Goal: Task Accomplishment & Management: Manage account settings

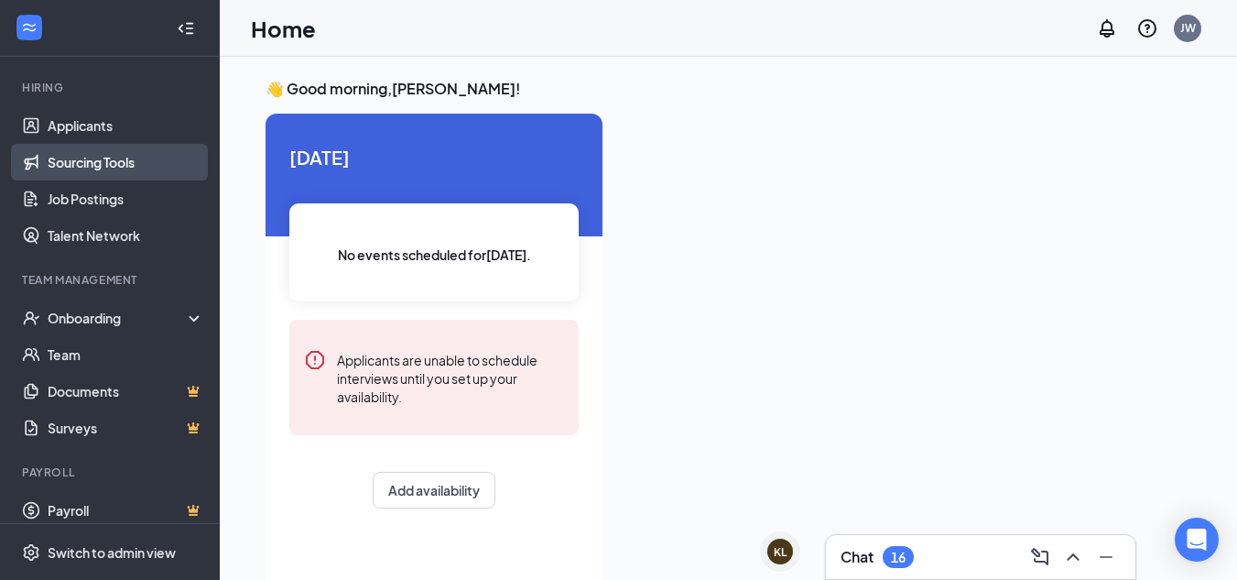
scroll to position [173, 0]
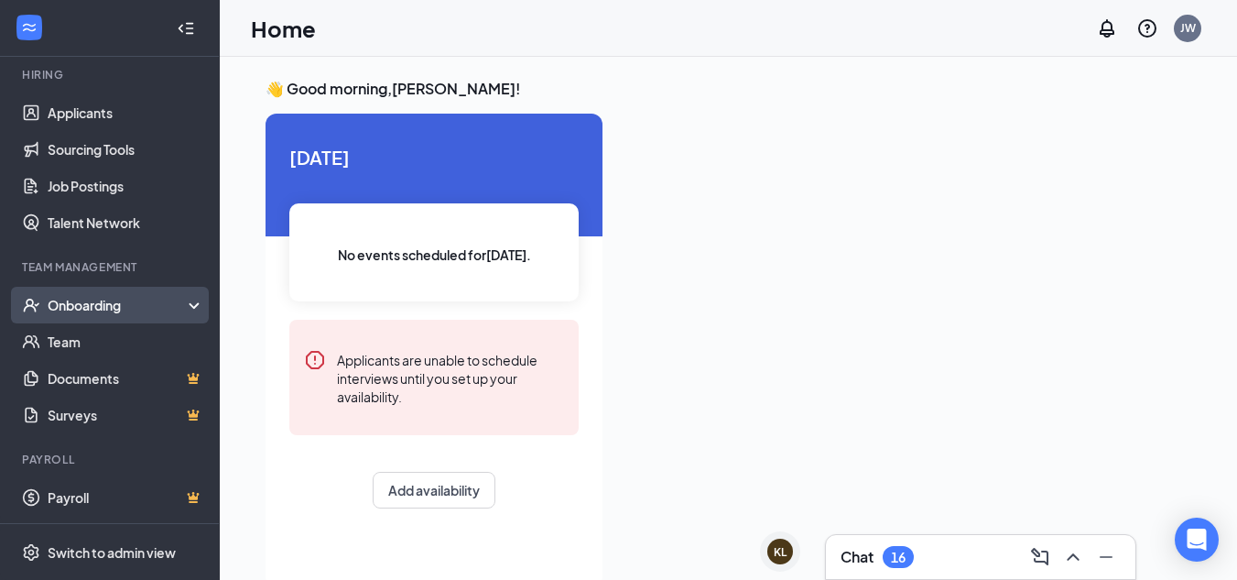
click at [144, 303] on div "Onboarding" at bounding box center [118, 305] width 141 height 18
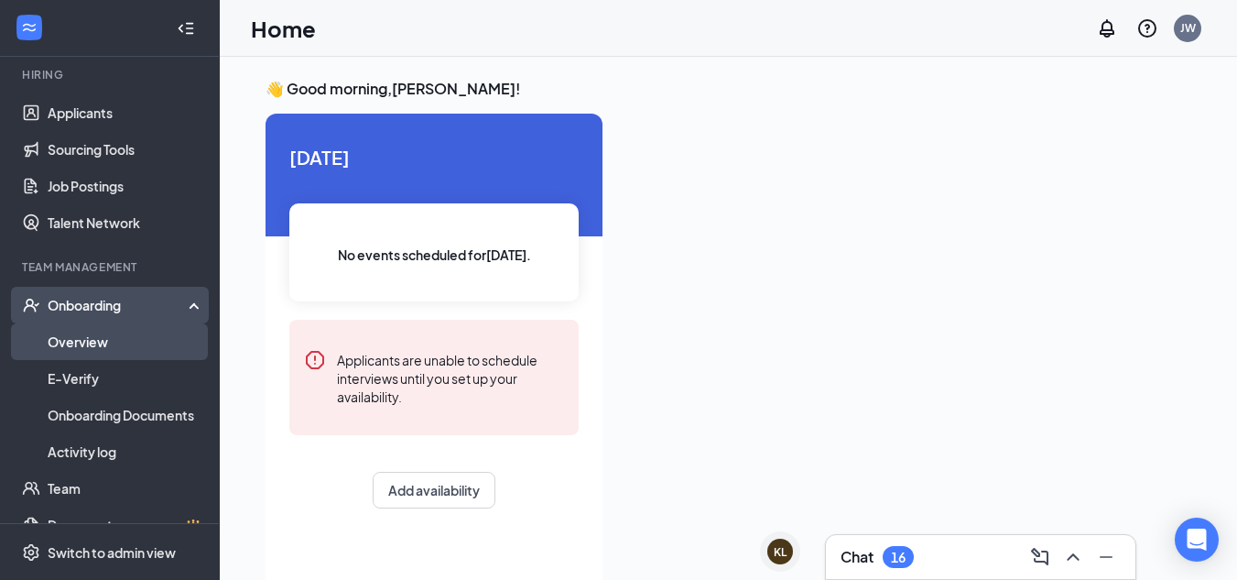
click at [113, 340] on link "Overview" at bounding box center [126, 341] width 157 height 37
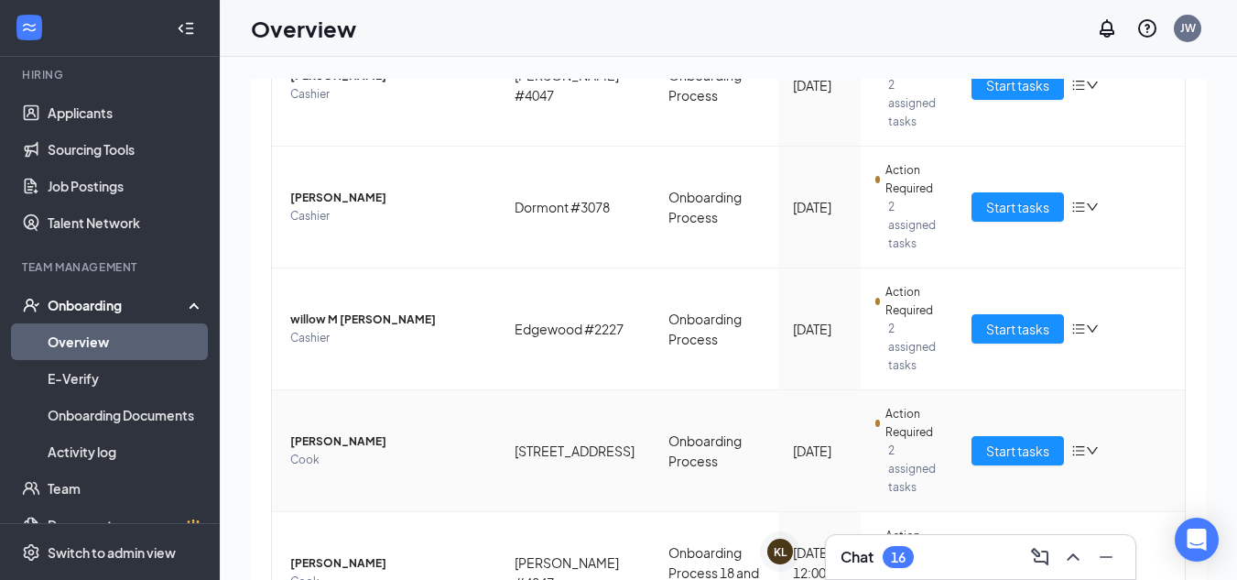
scroll to position [433, 0]
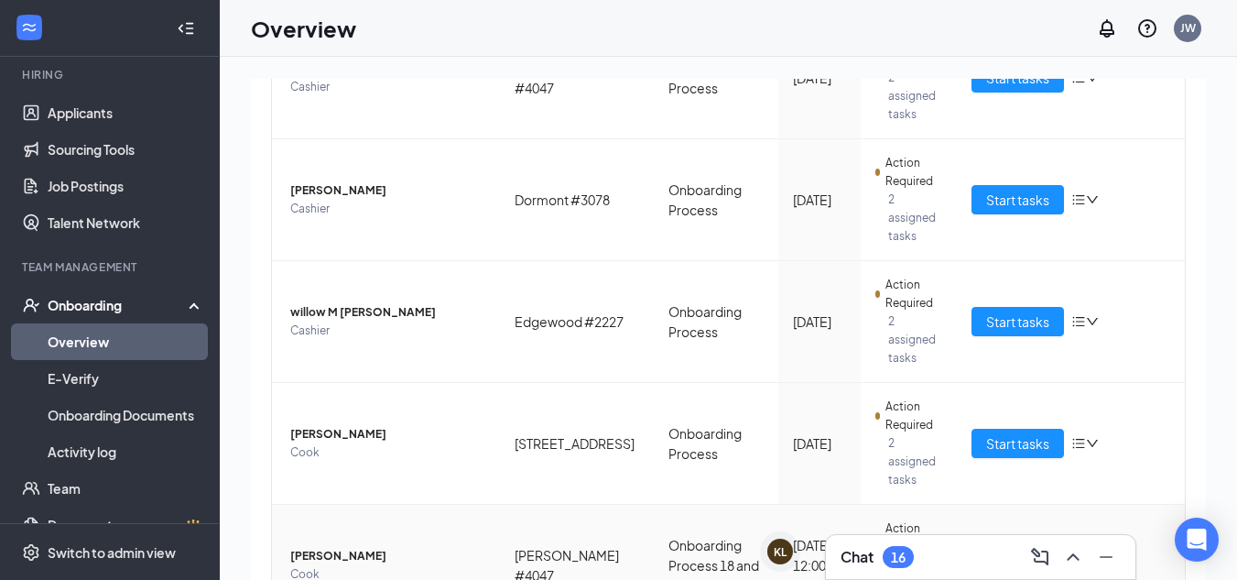
click at [345, 547] on span "[PERSON_NAME]" at bounding box center [387, 556] width 195 height 18
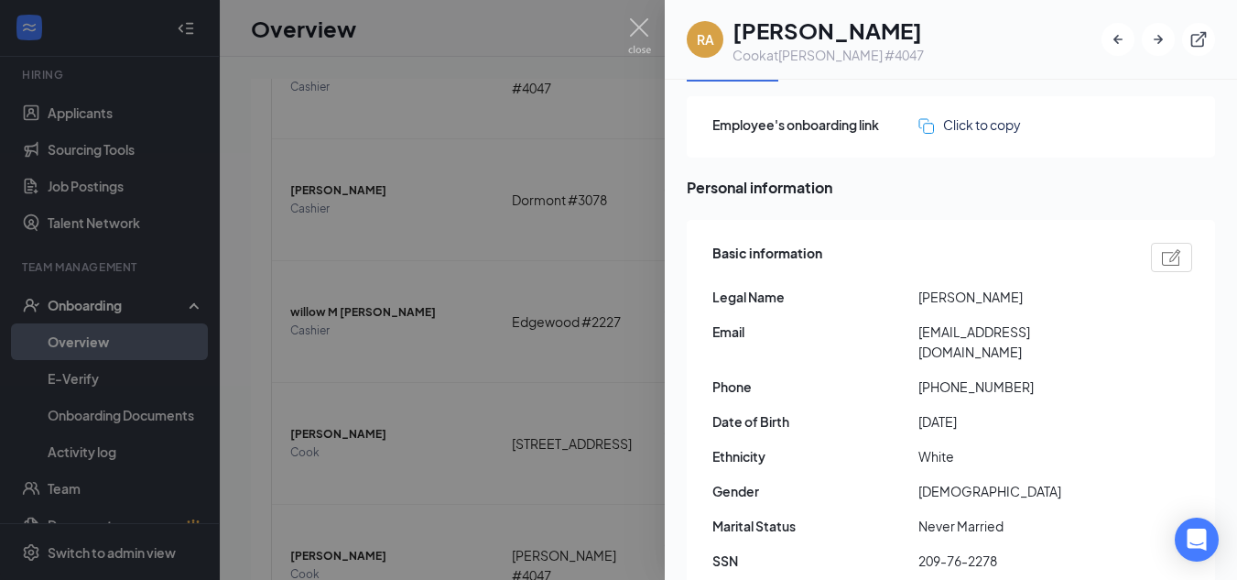
scroll to position [68, 0]
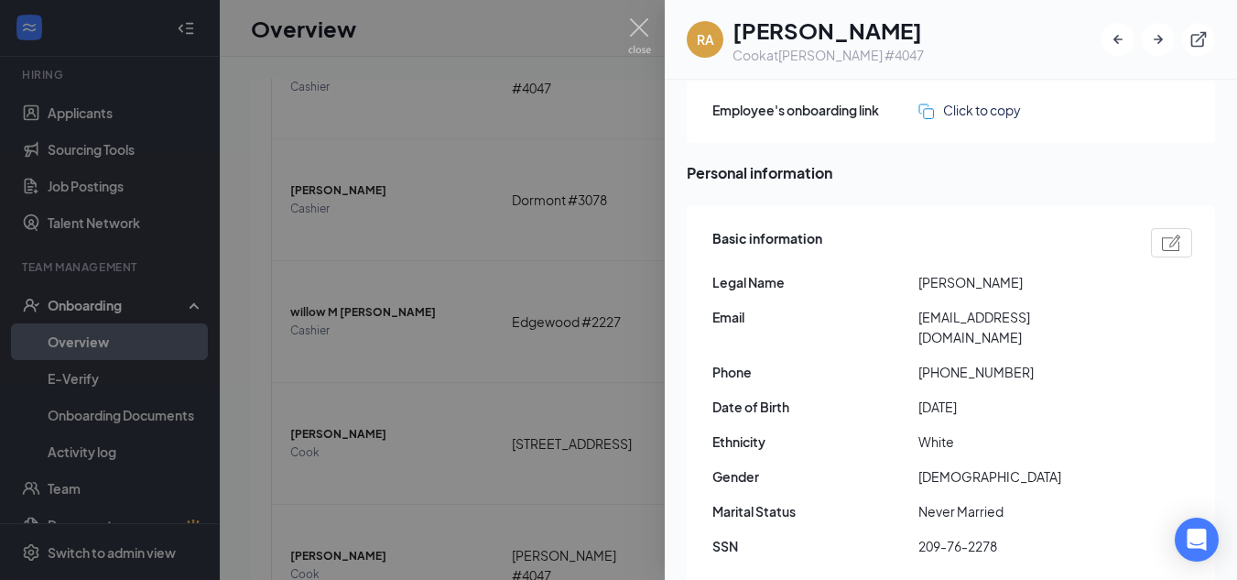
click at [653, 34] on div at bounding box center [618, 290] width 1237 height 580
click at [634, 27] on div "Overview JW" at bounding box center [721, 28] width 1003 height 57
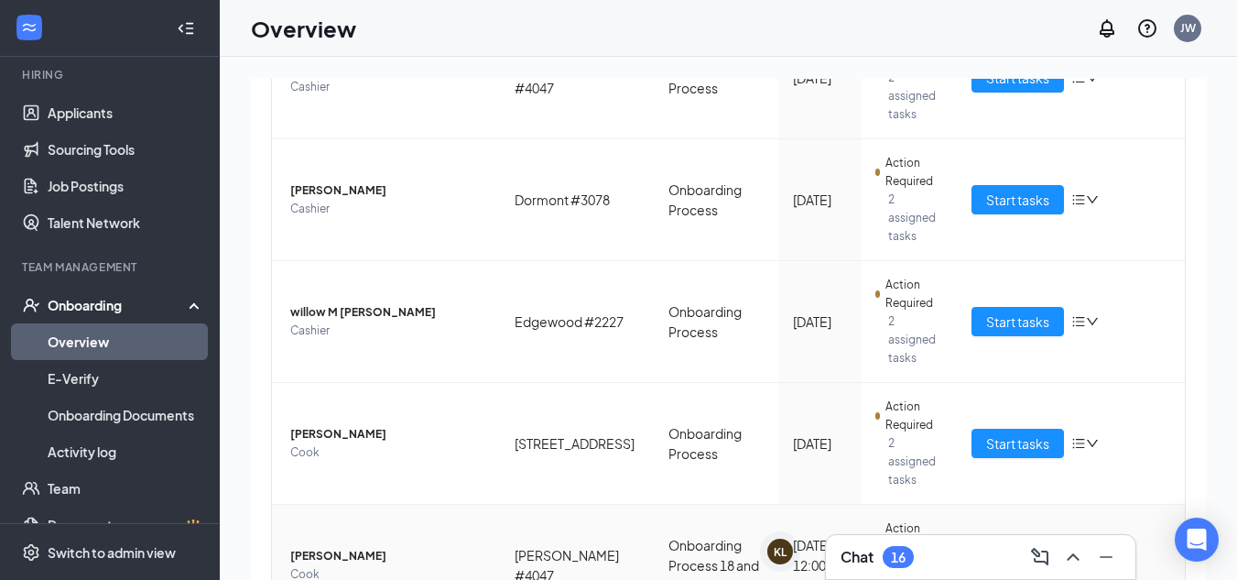
click at [312, 547] on span "[PERSON_NAME]" at bounding box center [387, 556] width 195 height 18
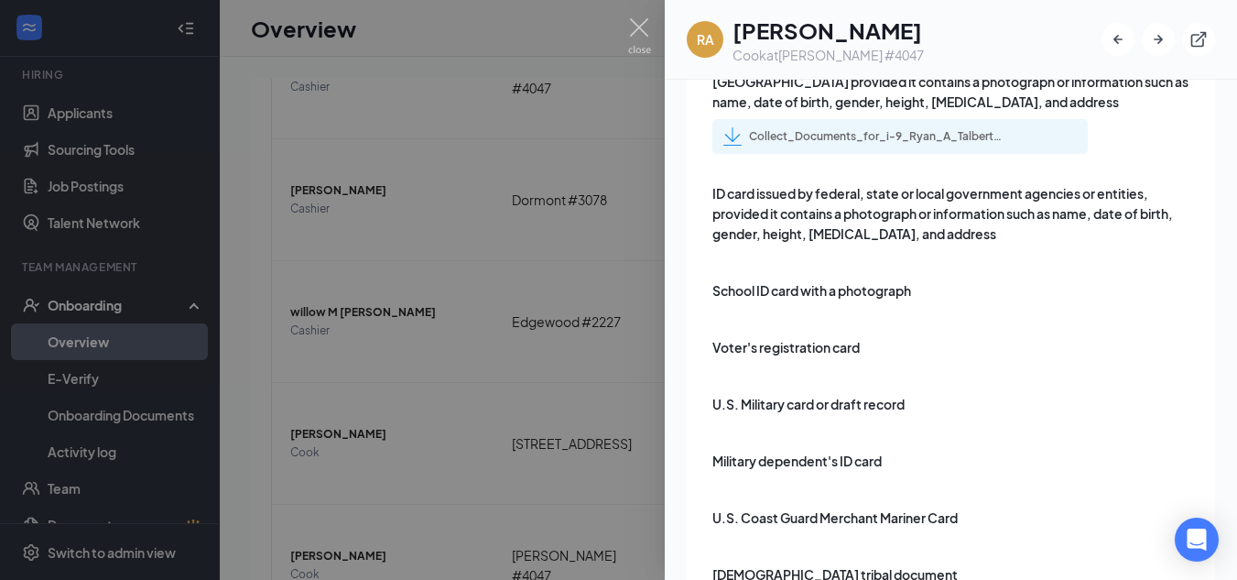
scroll to position [2371, 0]
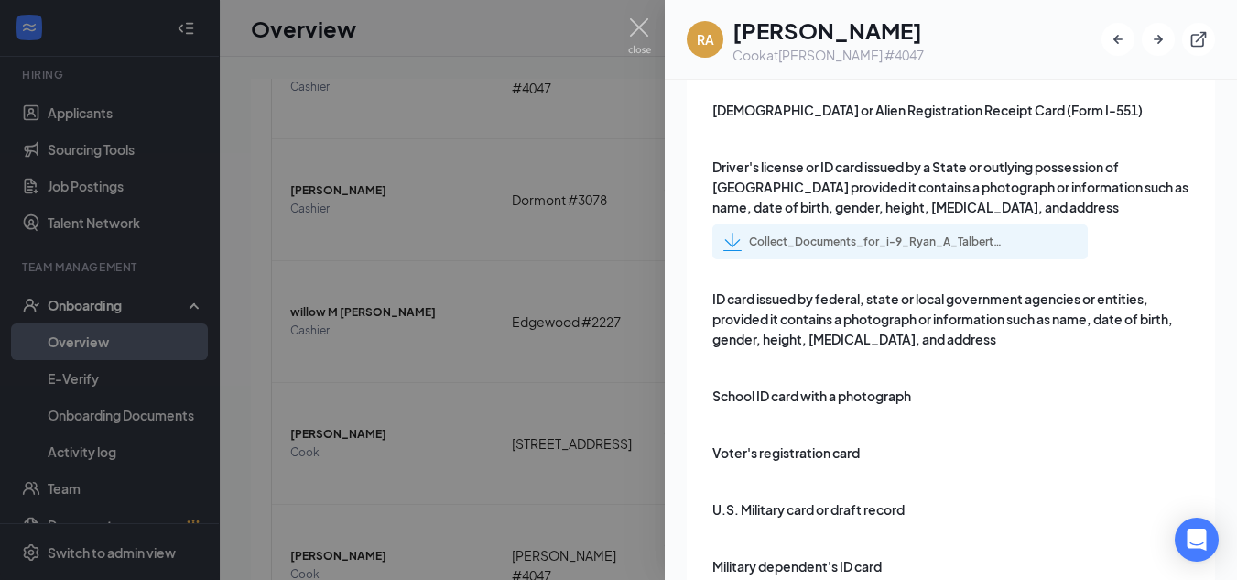
click at [829, 234] on div "Collect_Documents_for_i-9_Ryan_A_Talbert_uploadedfile_20250826.pdf.pdf" at bounding box center [877, 241] width 256 height 15
click at [818, 288] on span "ID card issued by federal, state or local government agencies or entities, prov…" at bounding box center [952, 318] width 480 height 60
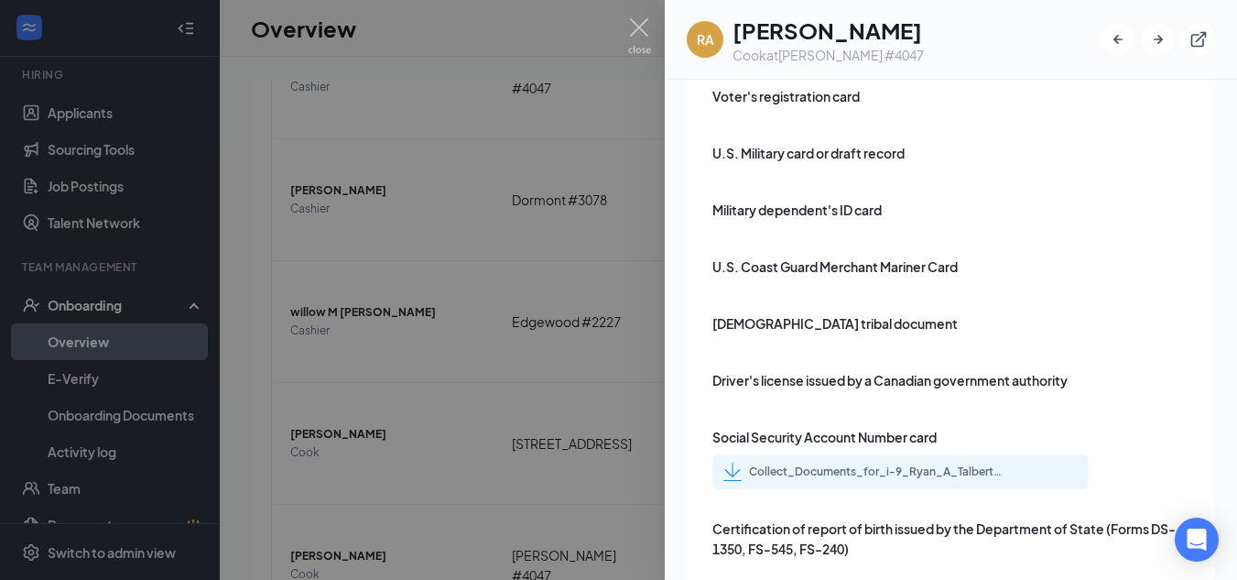
scroll to position [2734, 0]
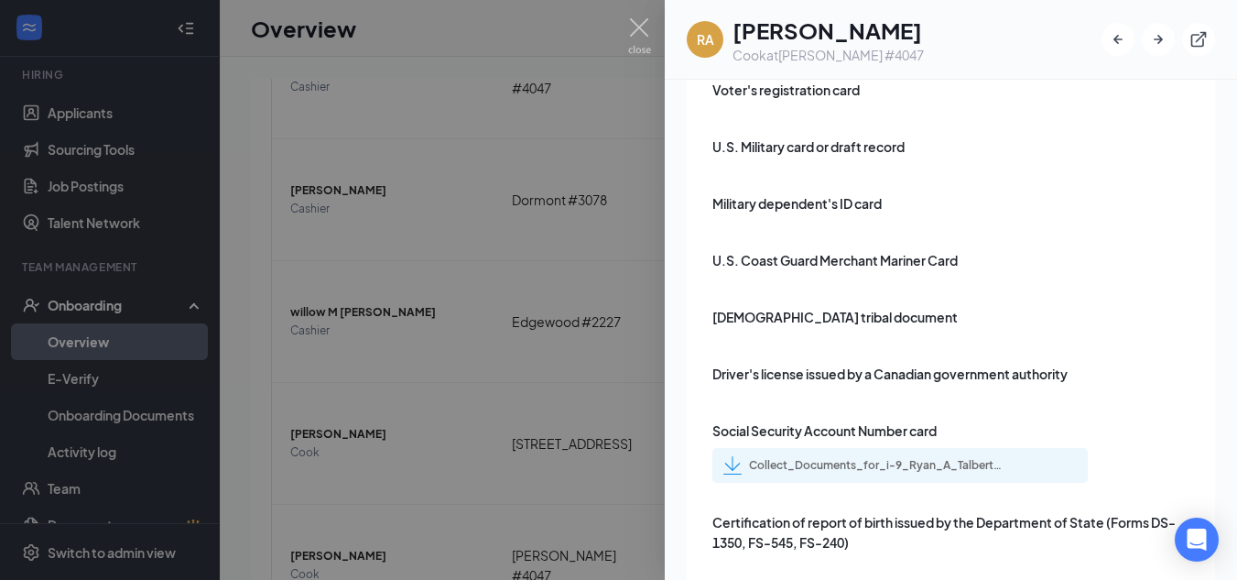
click at [798, 458] on div "Collect_Documents_for_i-9_Ryan_A_Talbert_uploadedfile_20250826.pdf.pdf" at bounding box center [877, 465] width 256 height 15
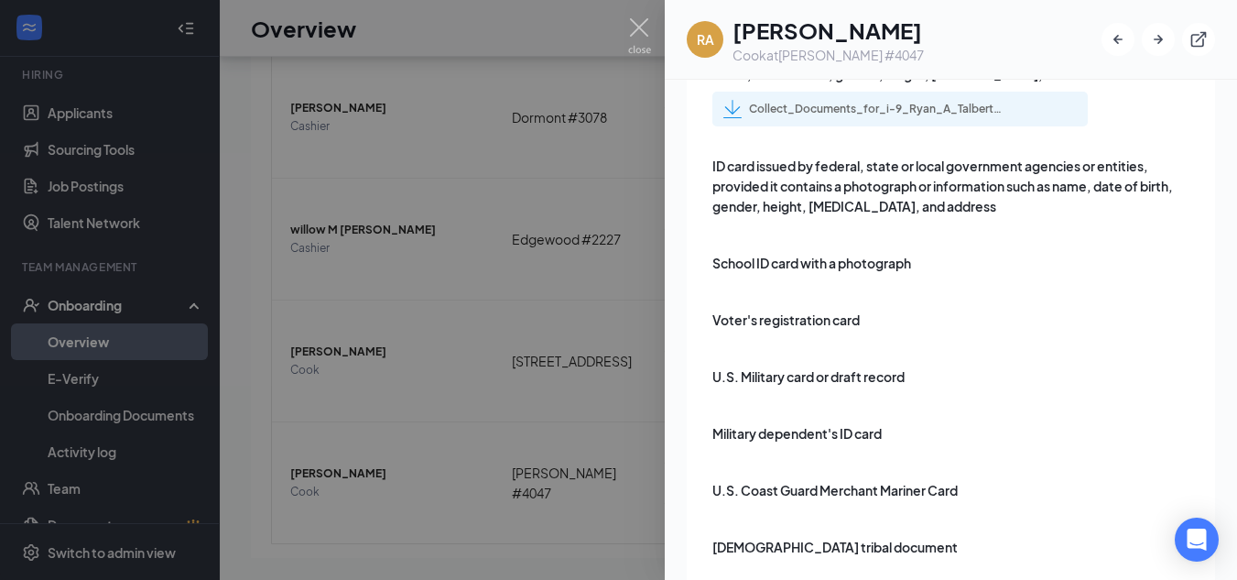
scroll to position [2426, 0]
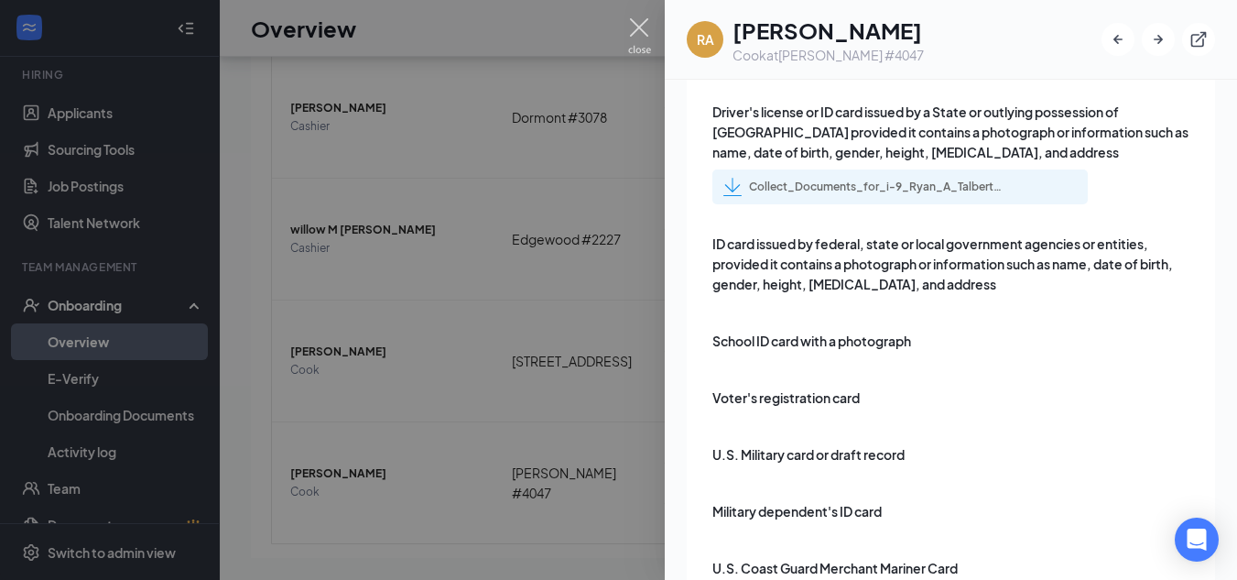
click at [633, 35] on img at bounding box center [639, 36] width 23 height 36
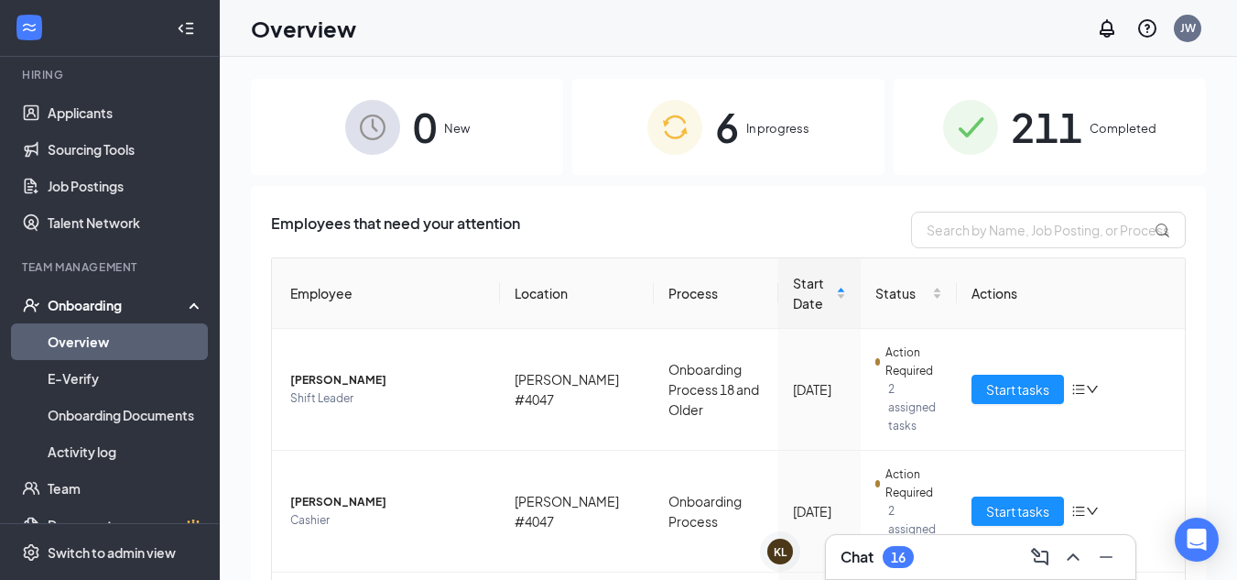
click at [1062, 130] on span "211" at bounding box center [1046, 126] width 71 height 63
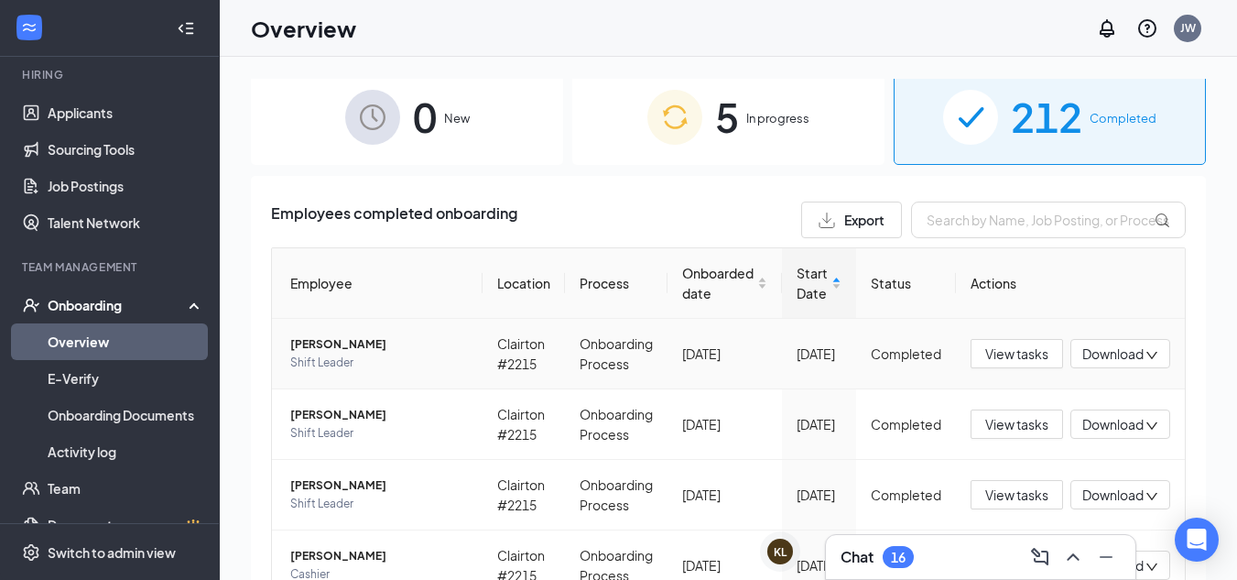
scroll to position [11, 0]
click at [964, 217] on input "text" at bounding box center [1048, 218] width 275 height 37
drag, startPoint x: 964, startPoint y: 217, endPoint x: 958, endPoint y: 250, distance: 33.6
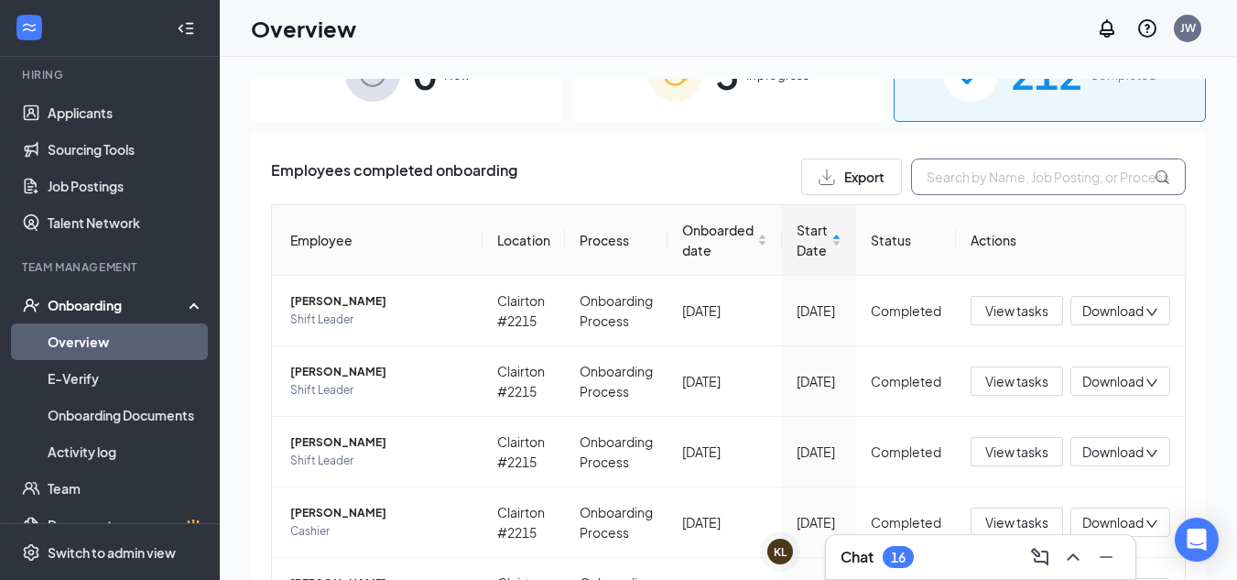
scroll to position [0, 0]
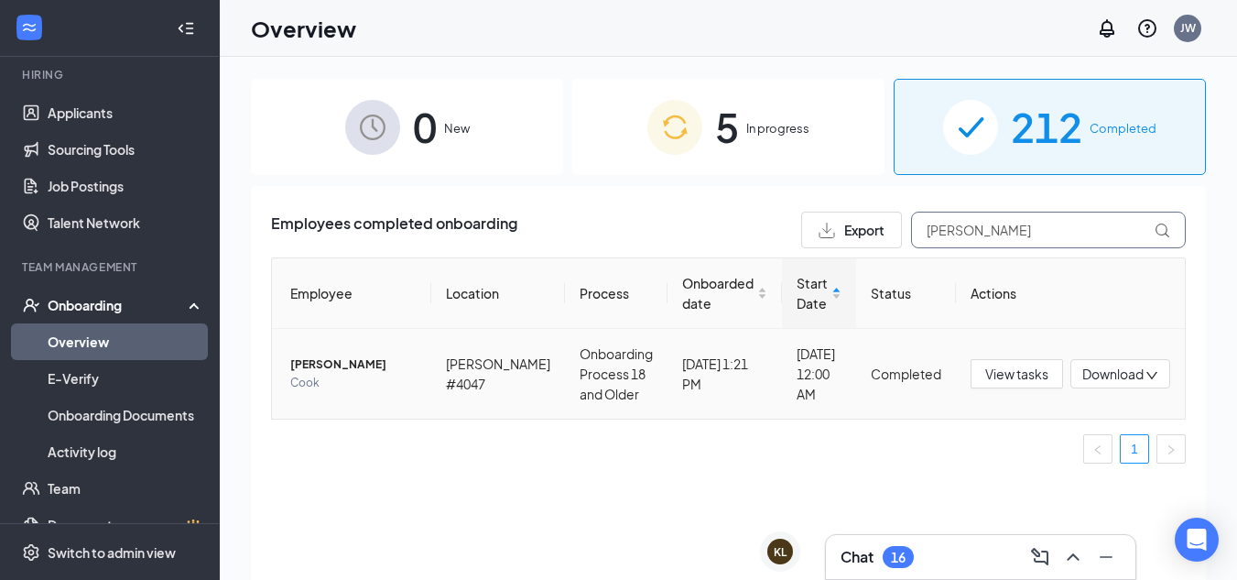
type input "[PERSON_NAME]"
click at [1129, 380] on span "Download" at bounding box center [1112, 373] width 61 height 19
click at [1024, 463] on div "Download files" at bounding box center [1059, 460] width 198 height 22
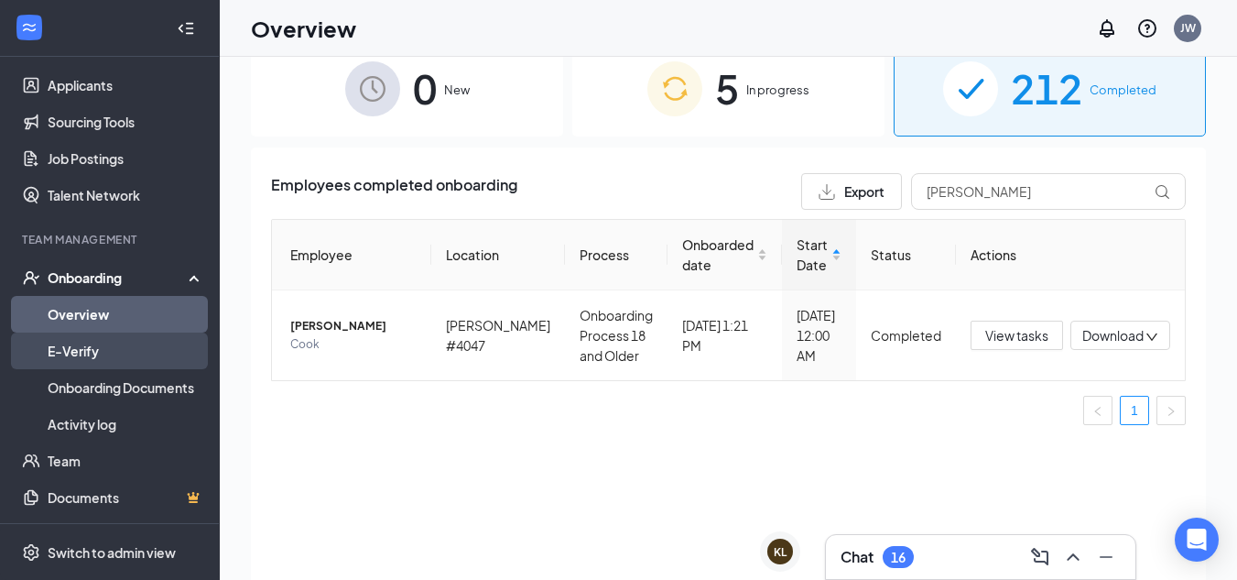
scroll to position [201, 0]
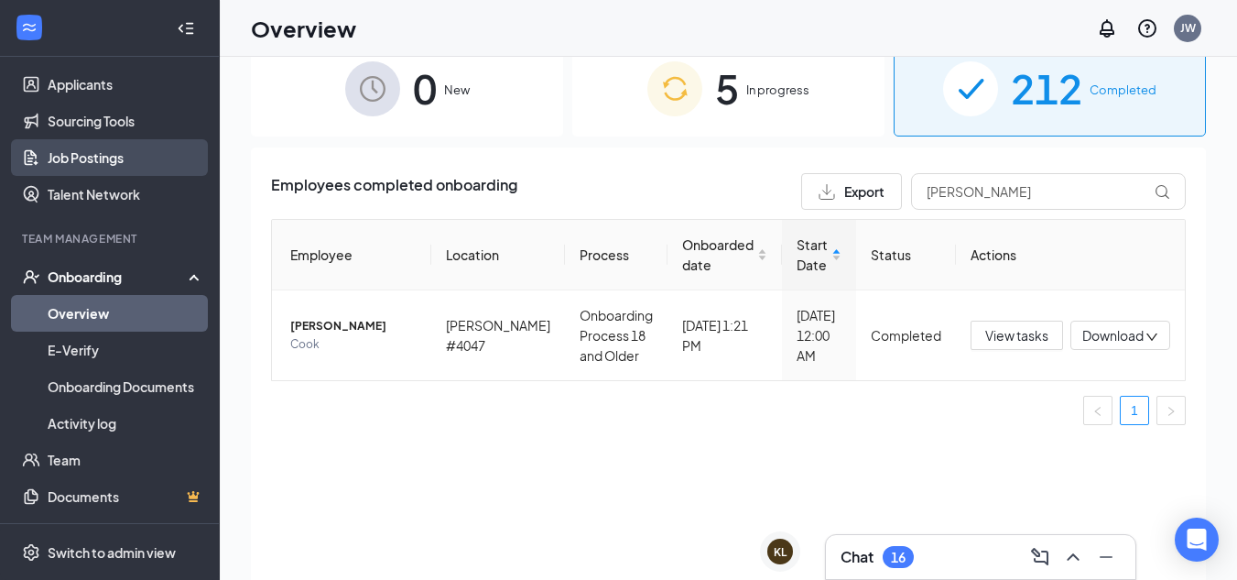
click at [109, 167] on link "Job Postings" at bounding box center [126, 157] width 157 height 37
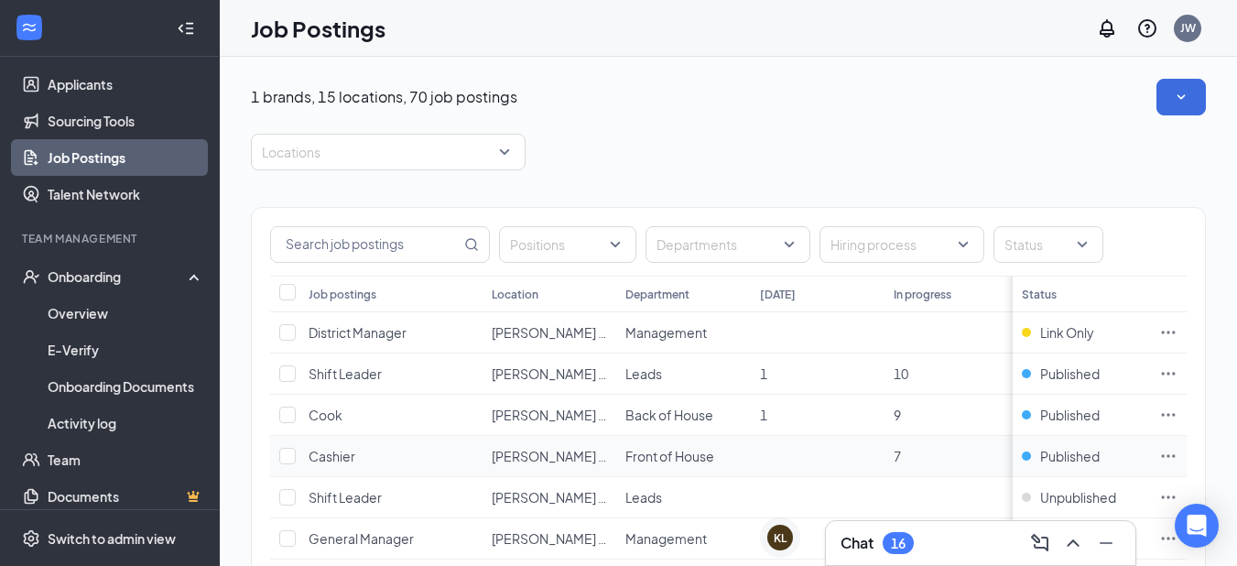
click at [1177, 459] on icon "Ellipses" at bounding box center [1168, 456] width 18 height 18
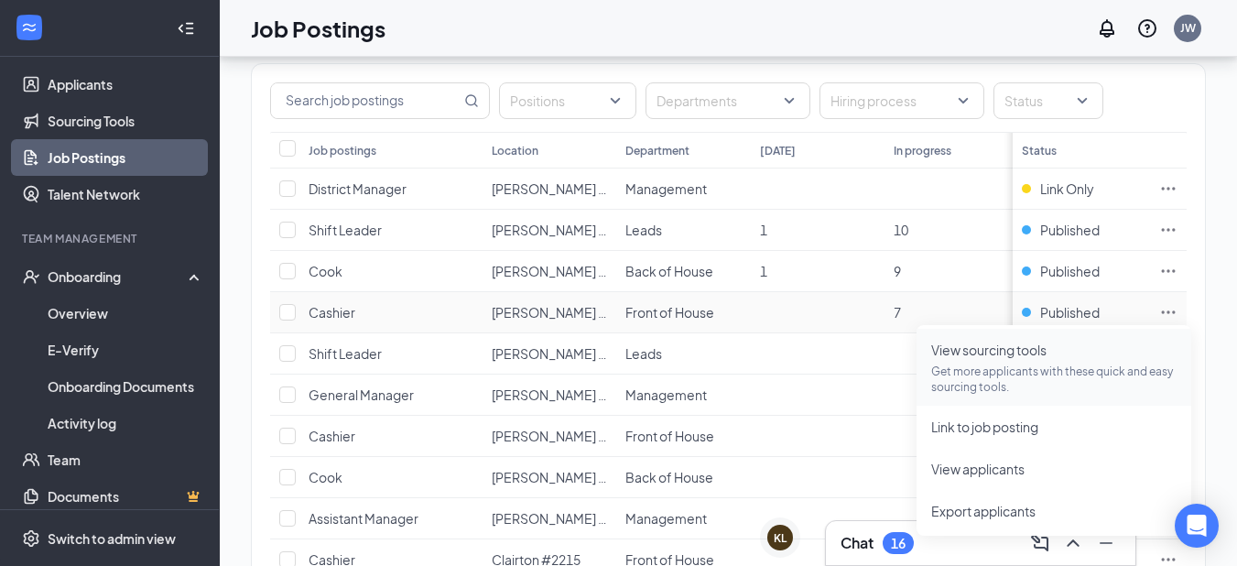
scroll to position [162, 0]
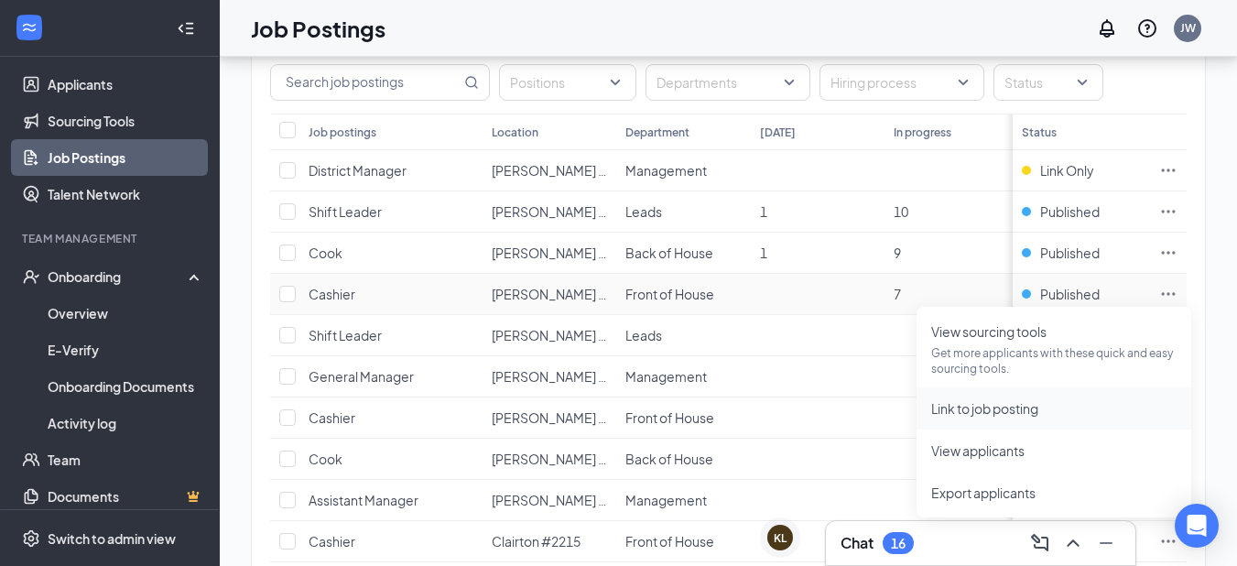
click at [1009, 406] on span "Link to job posting" at bounding box center [984, 408] width 107 height 16
